Goal: Task Accomplishment & Management: Manage account settings

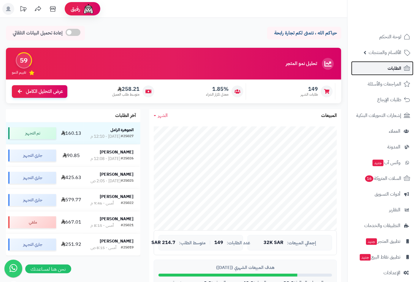
click at [392, 66] on span "الطلبات" at bounding box center [394, 68] width 14 height 8
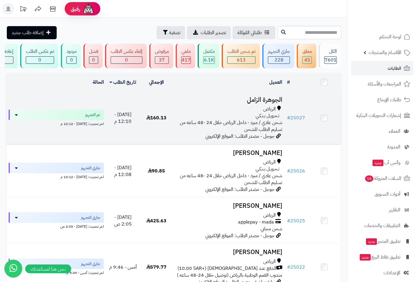
click at [261, 103] on h3 "الجوهرة الزامل" at bounding box center [229, 99] width 107 height 7
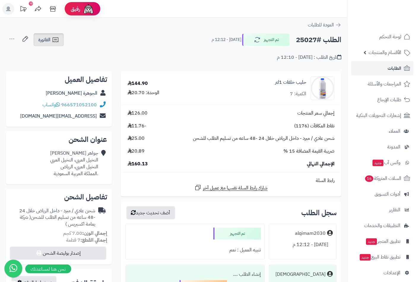
click at [48, 43] on link "الفاتورة" at bounding box center [49, 39] width 30 height 13
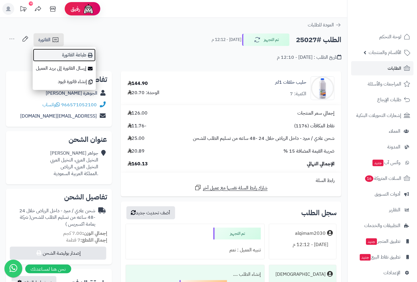
click at [73, 55] on link "طباعة الفاتورة" at bounding box center [64, 54] width 63 height 13
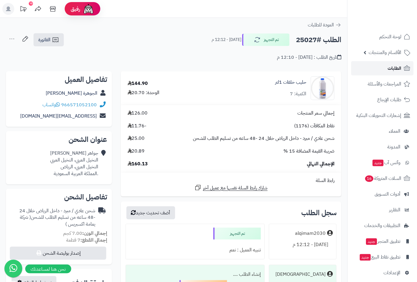
click at [392, 69] on span "الطلبات" at bounding box center [394, 68] width 14 height 8
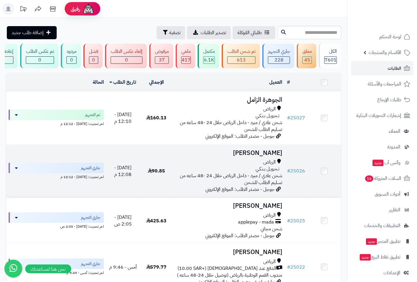
click at [270, 172] on span "تـحـويـل بـنـكـي" at bounding box center [267, 169] width 24 height 7
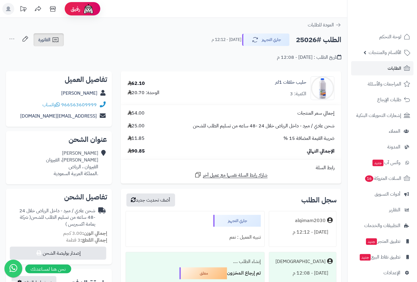
click at [54, 42] on icon at bounding box center [55, 39] width 7 height 7
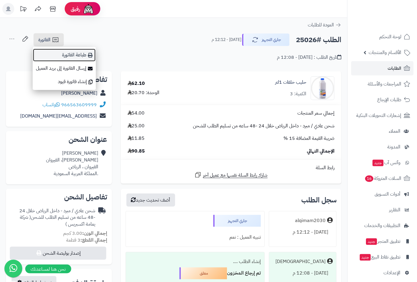
click at [86, 57] on link "طباعة الفاتورة" at bounding box center [64, 54] width 63 height 13
